Goal: Task Accomplishment & Management: Complete application form

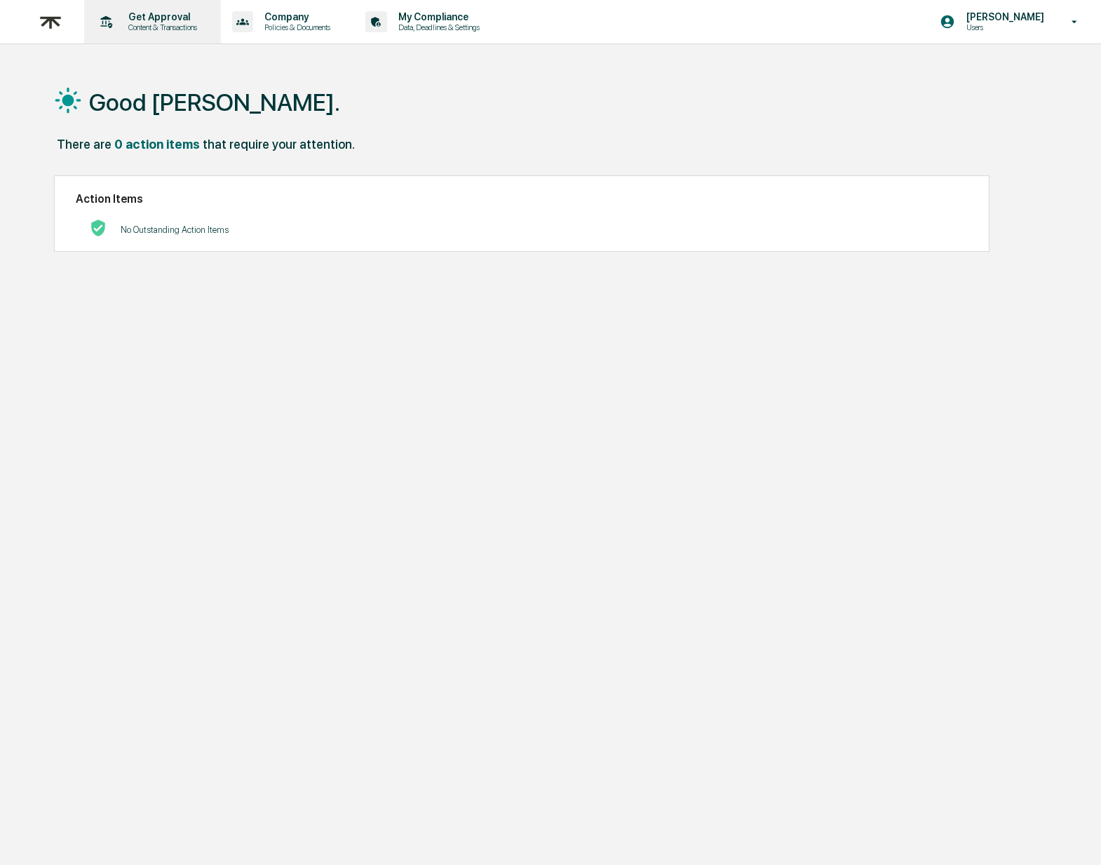
click at [152, 20] on p "Get Approval" at bounding box center [160, 16] width 87 height 11
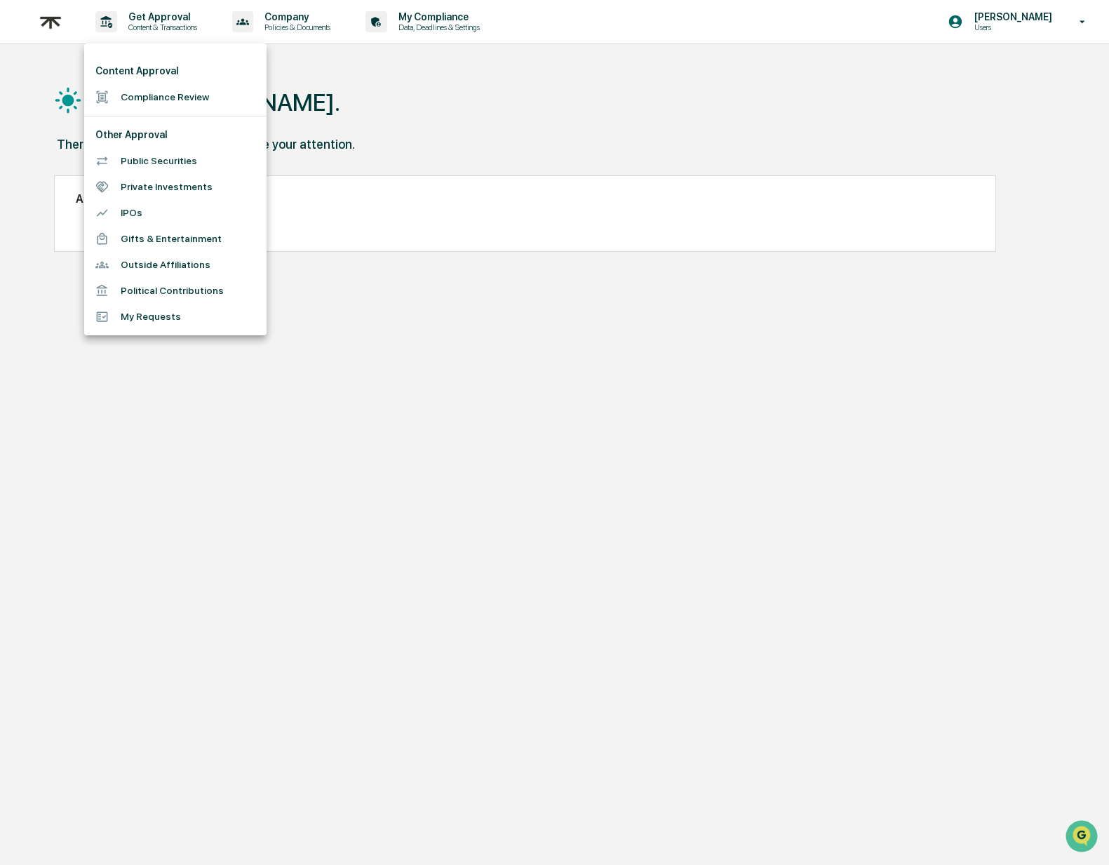
click at [157, 237] on li "Gifts & Entertainment" at bounding box center [175, 239] width 182 height 26
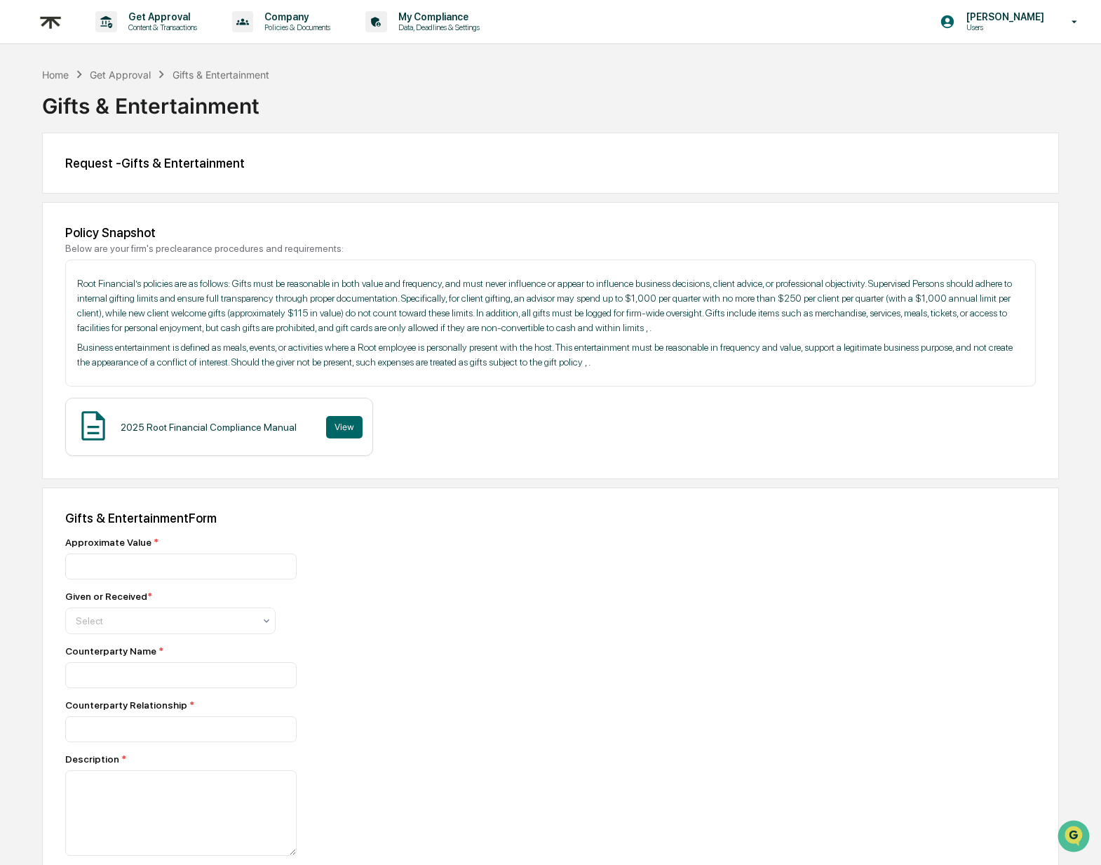
scroll to position [223, 0]
